Goal: Navigation & Orientation: Find specific page/section

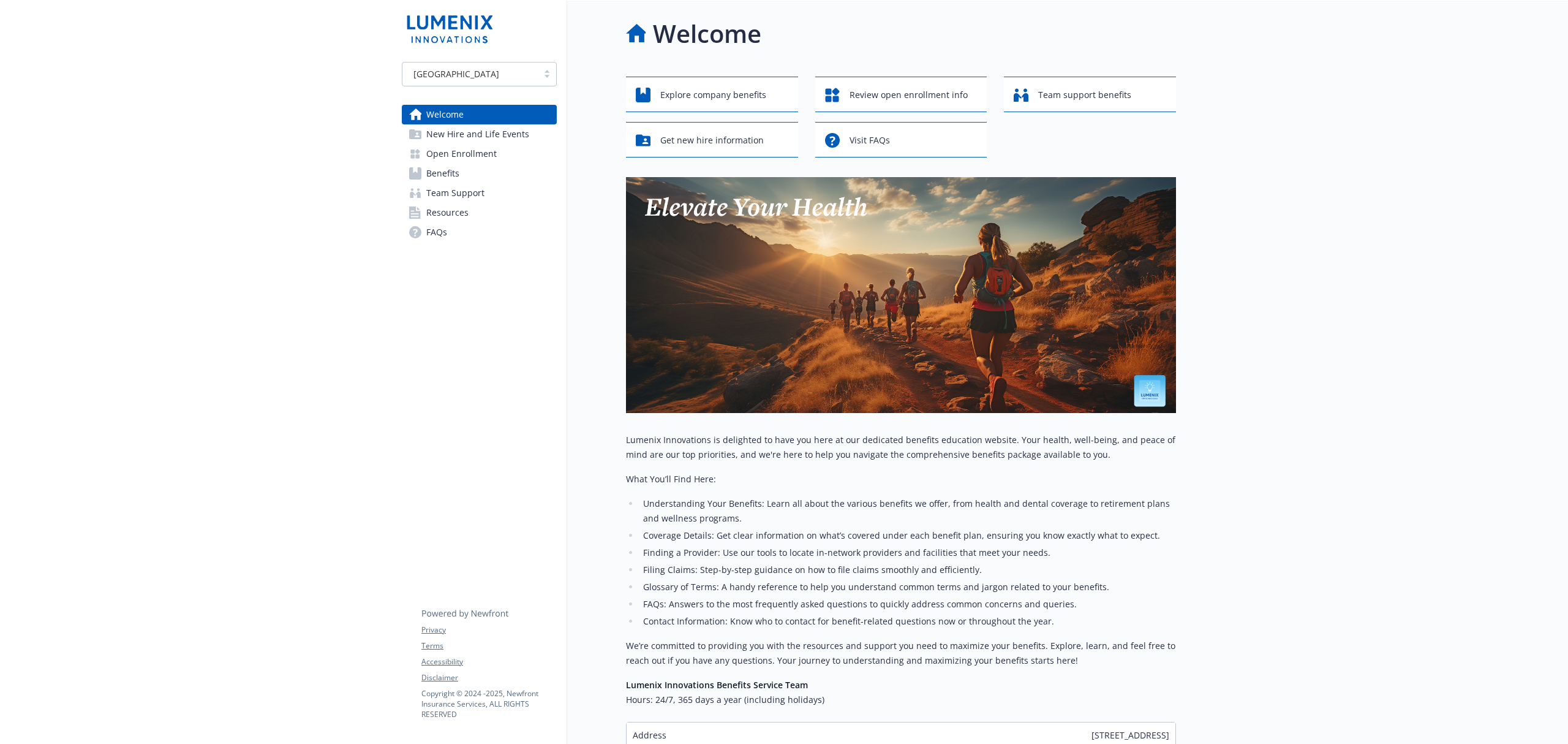
click at [454, 170] on span "Benefits" at bounding box center [443, 174] width 34 height 20
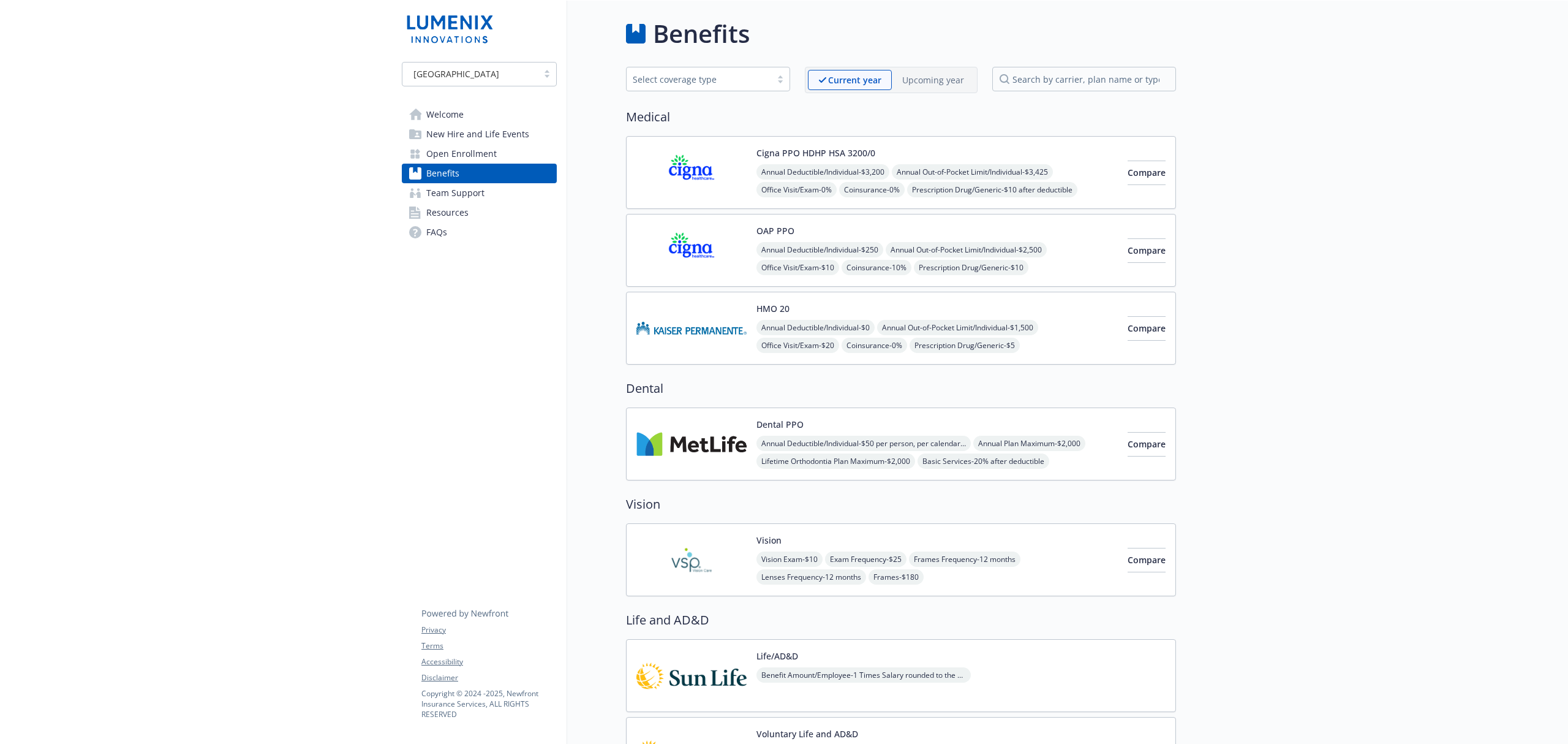
click at [436, 196] on span "Team Support" at bounding box center [455, 193] width 58 height 20
